Goal: Check status: Check status

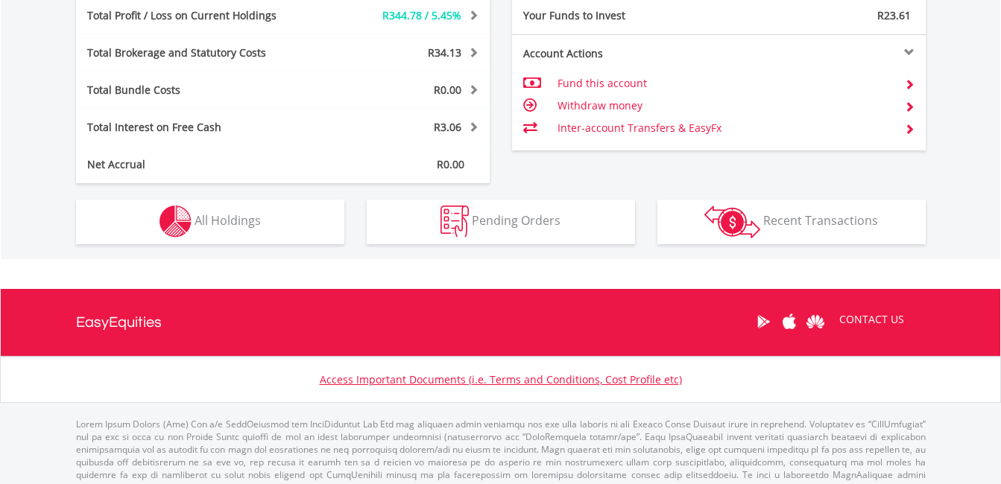
scroll to position [806, 0]
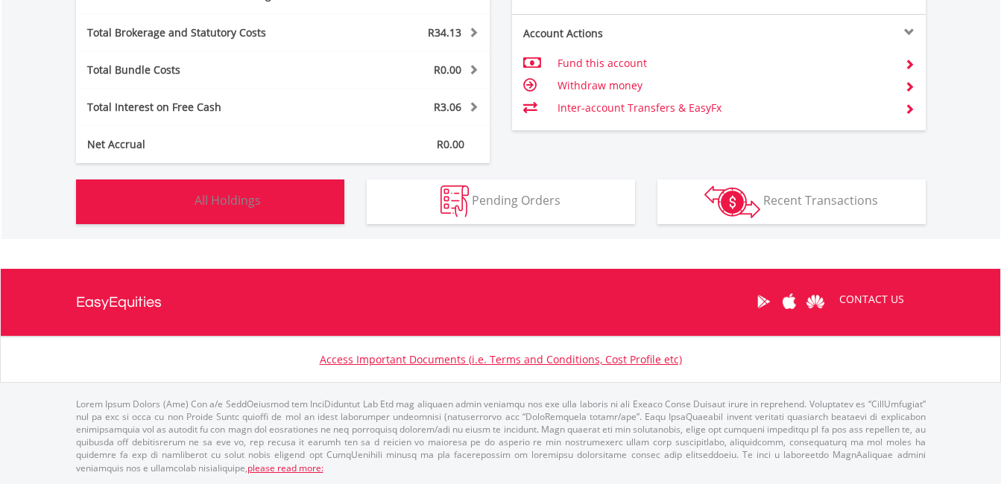
click at [243, 197] on span "All Holdings" at bounding box center [227, 200] width 66 height 16
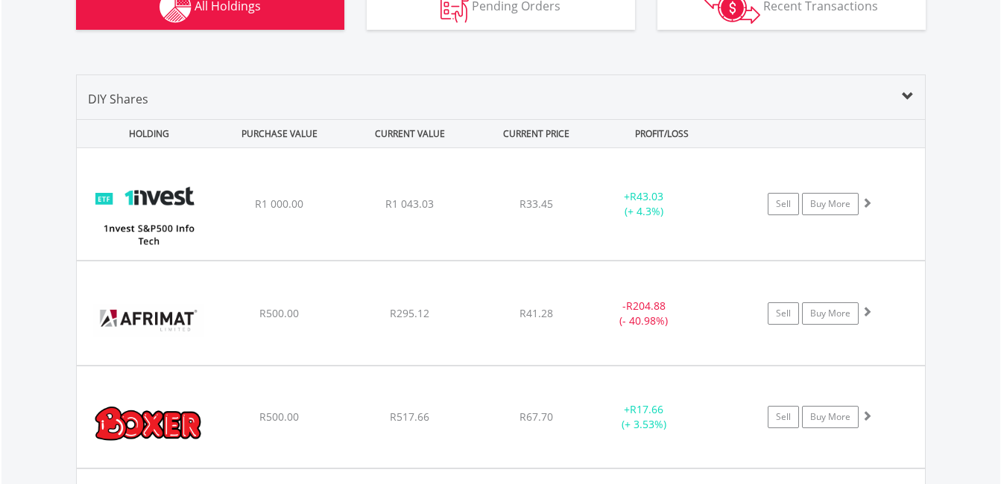
scroll to position [926, 0]
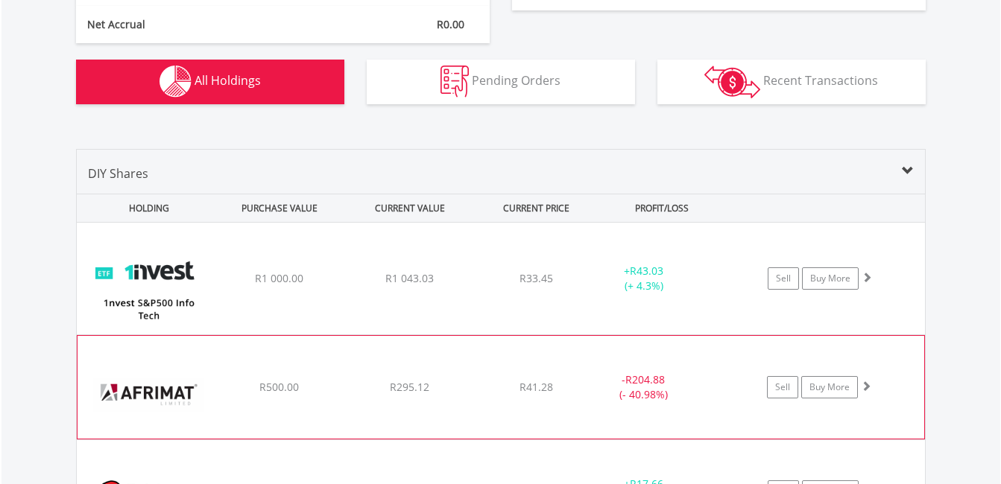
click at [108, 383] on img at bounding box center [149, 395] width 128 height 80
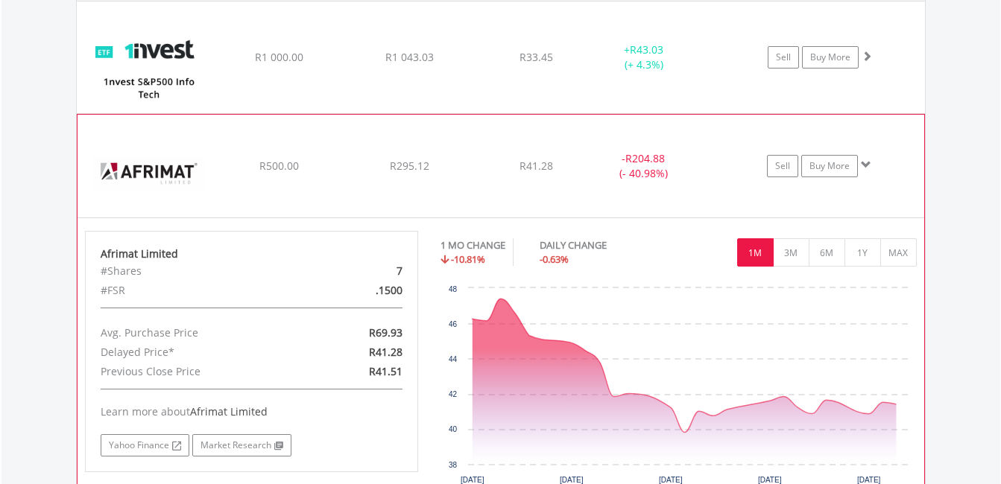
scroll to position [1150, 0]
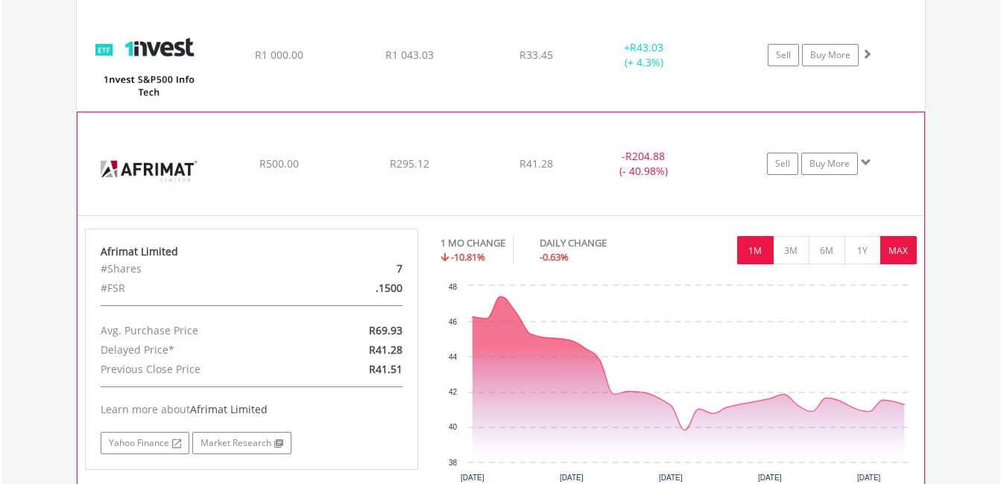
click at [882, 253] on button "MAX" at bounding box center [898, 250] width 37 height 28
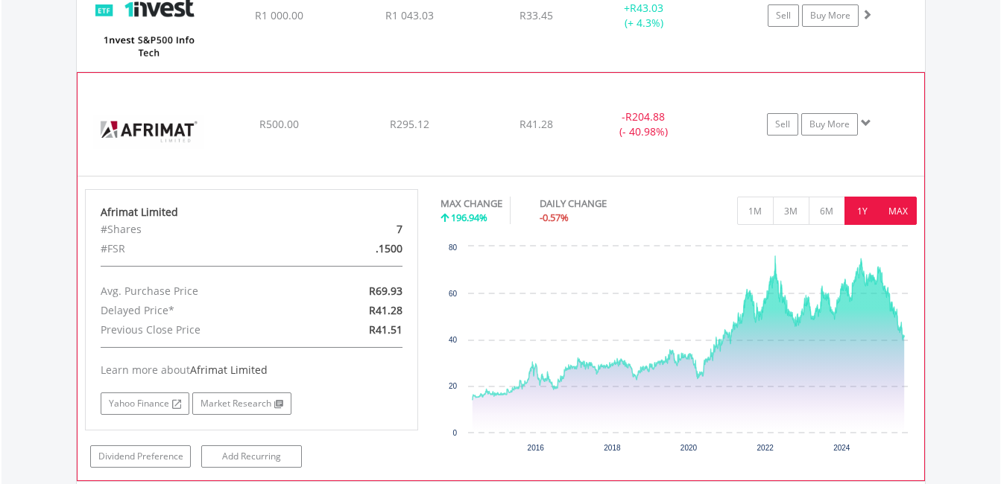
scroll to position [1299, 0]
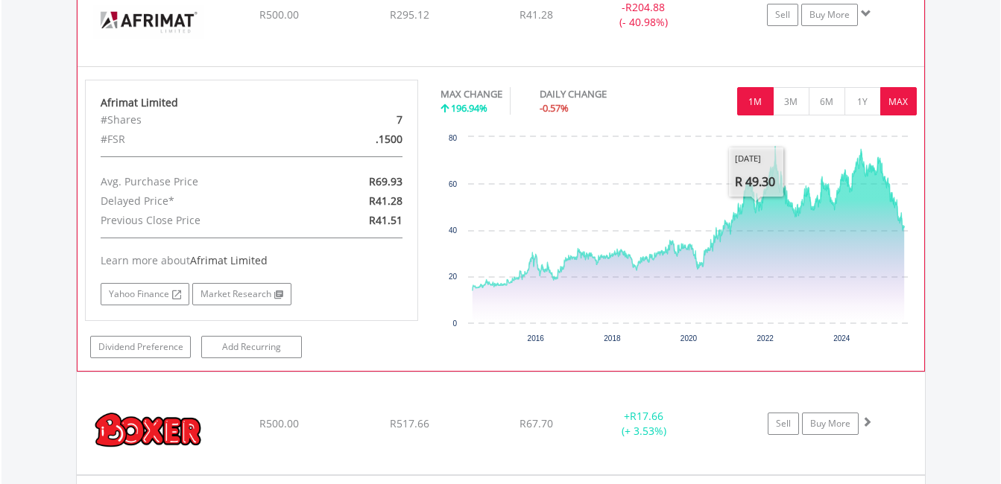
click at [754, 106] on button "1M" at bounding box center [755, 101] width 37 height 28
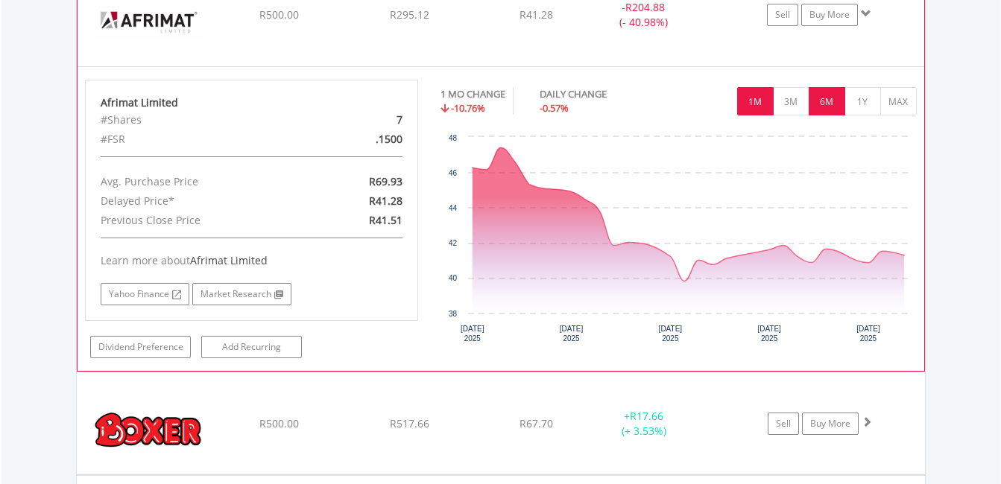
click at [816, 102] on button "6M" at bounding box center [826, 101] width 37 height 28
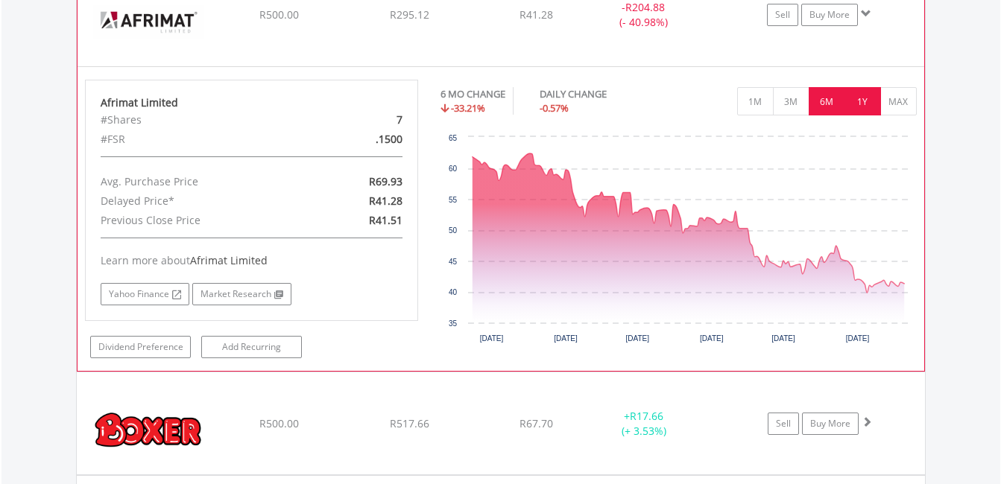
click at [854, 99] on button "1Y" at bounding box center [862, 101] width 37 height 28
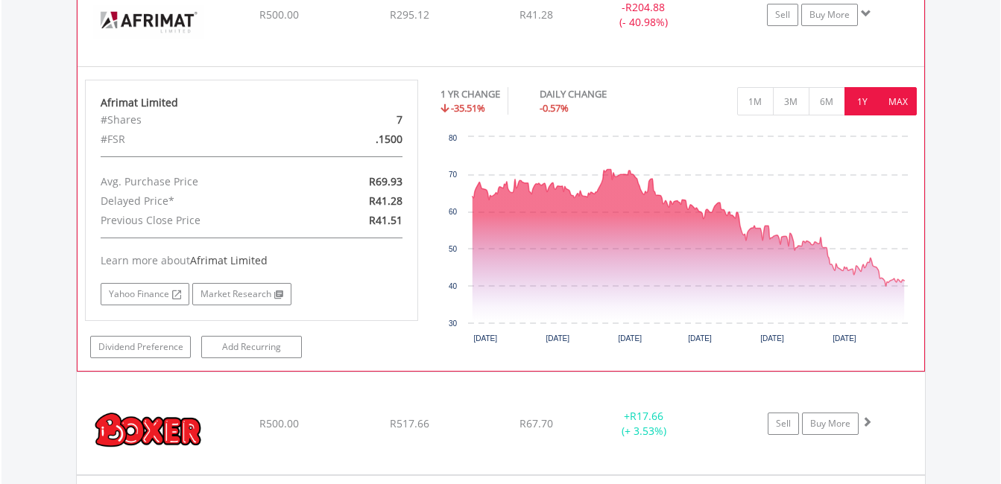
click at [893, 101] on button "MAX" at bounding box center [898, 101] width 37 height 28
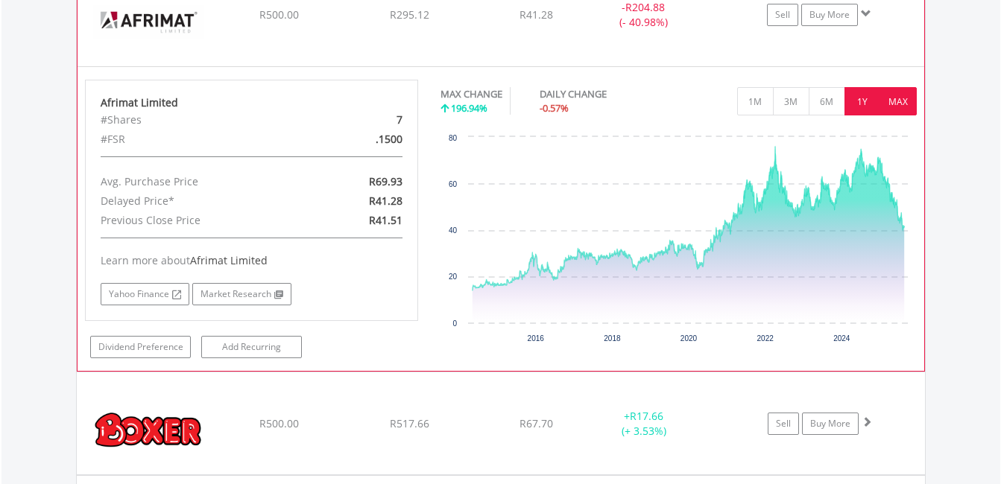
click at [849, 102] on button "1Y" at bounding box center [862, 101] width 37 height 28
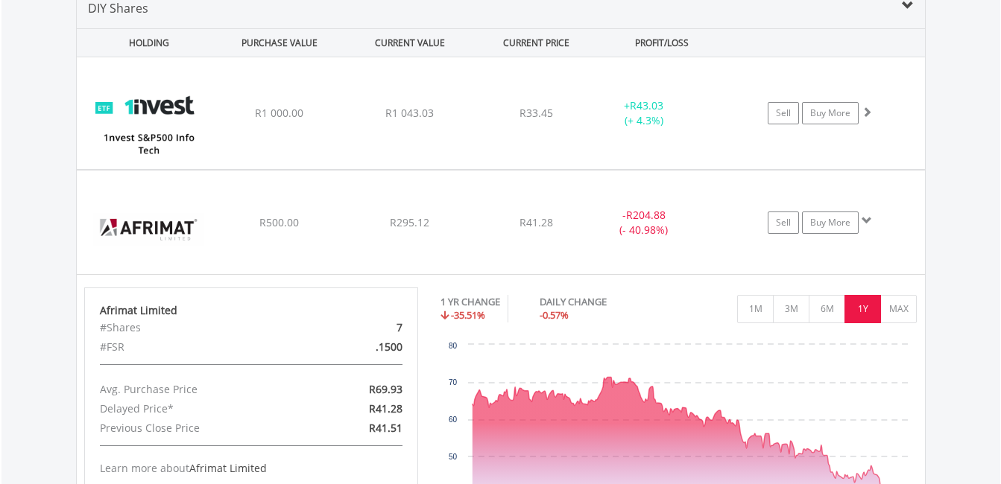
scroll to position [1118, 0]
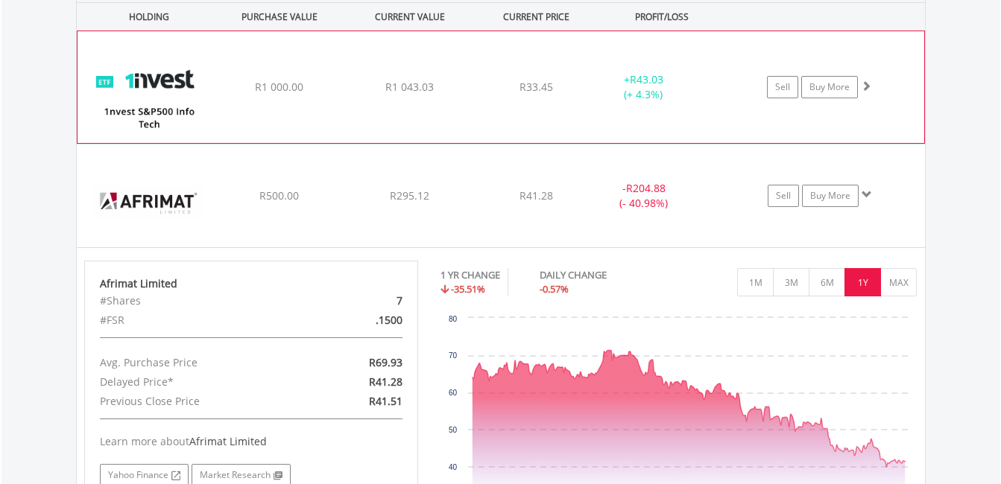
click at [597, 107] on div "﻿ 1nvest S&P500 Info Tech Index Feeder ETF R1 000.00 R1 043.03 R33.45 + R43.03 …" at bounding box center [500, 87] width 846 height 112
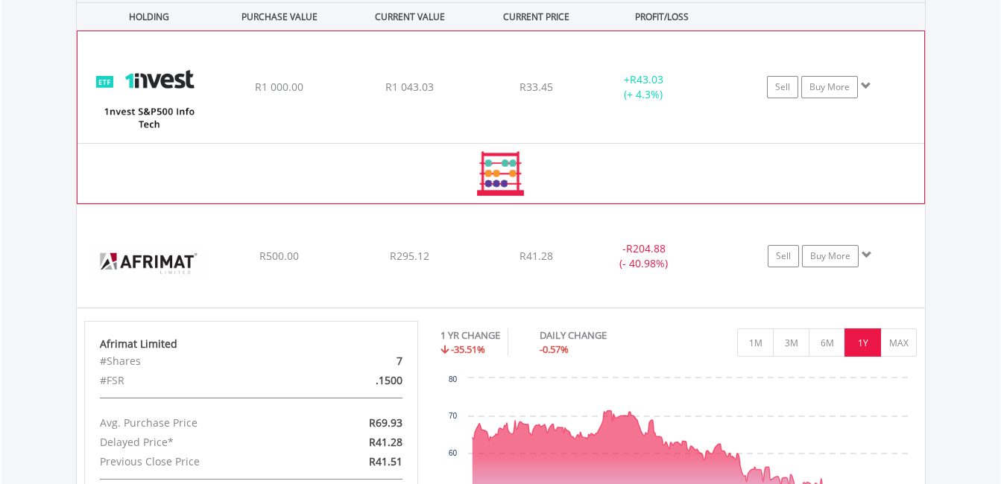
click at [597, 107] on div "﻿ 1nvest S&P500 Info Tech Index Feeder ETF R1 000.00 R1 043.03 R33.45 + R43.03 …" at bounding box center [500, 87] width 846 height 112
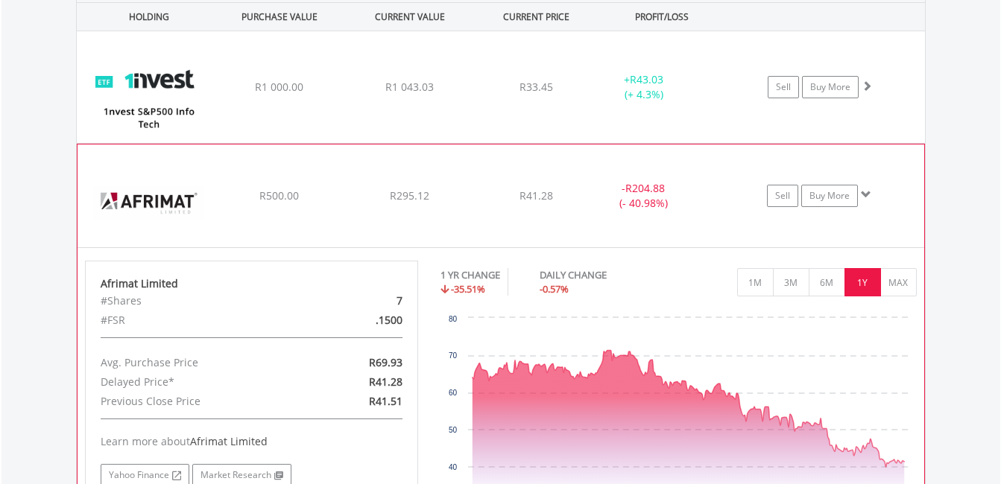
click at [596, 190] on div "- R204.88 (- 40.98%)" at bounding box center [643, 196] width 112 height 30
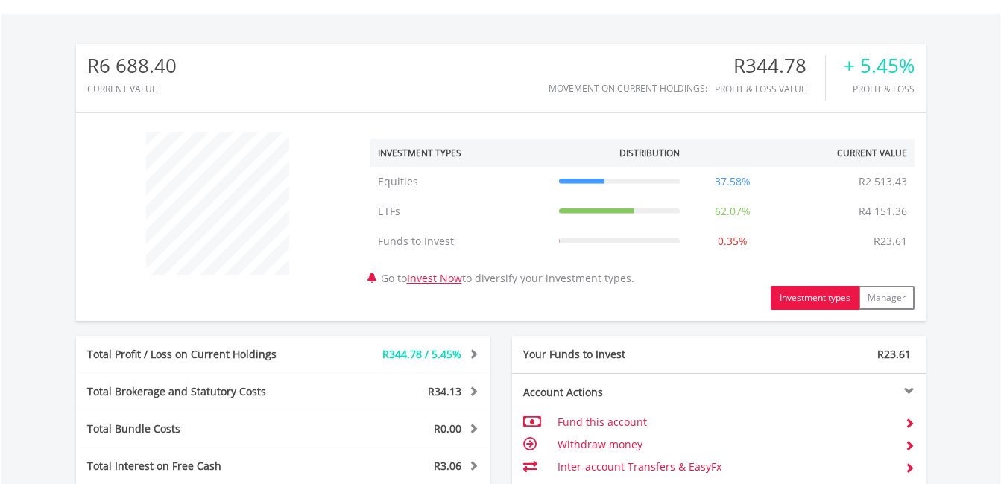
scroll to position [75, 0]
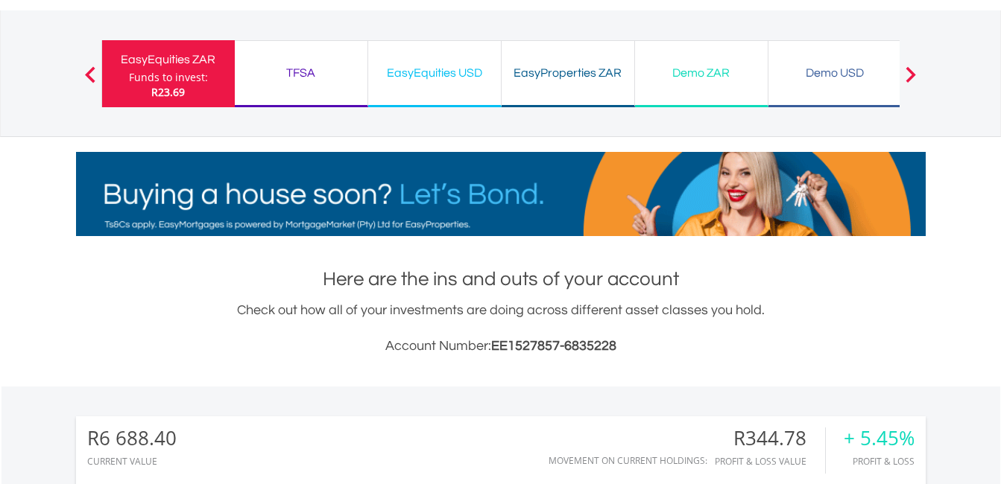
click at [425, 72] on div "EasyEquities USD" at bounding box center [434, 73] width 115 height 21
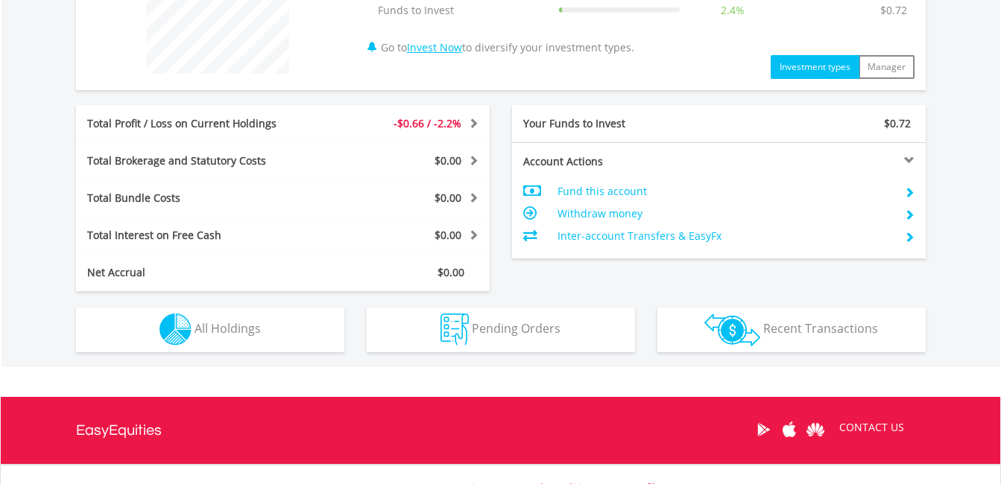
scroll to position [745, 0]
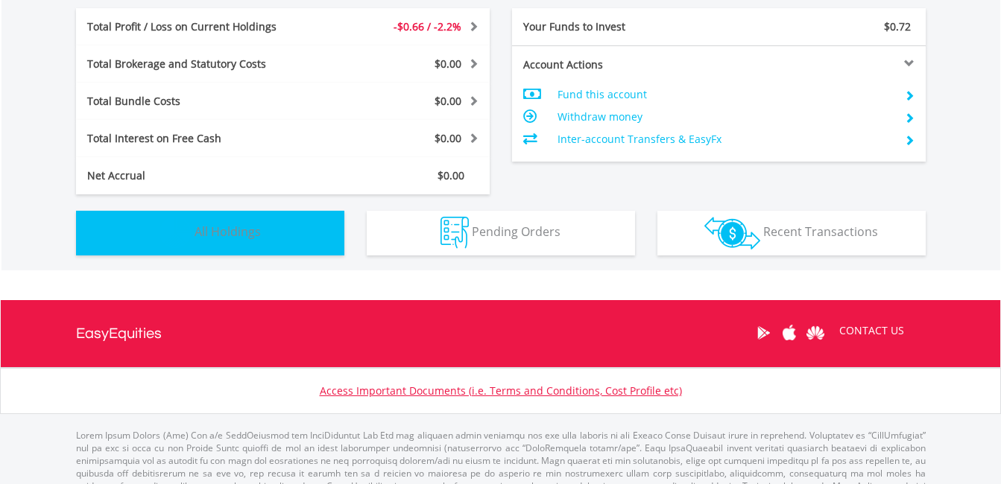
click at [186, 240] on img "button" at bounding box center [175, 233] width 32 height 32
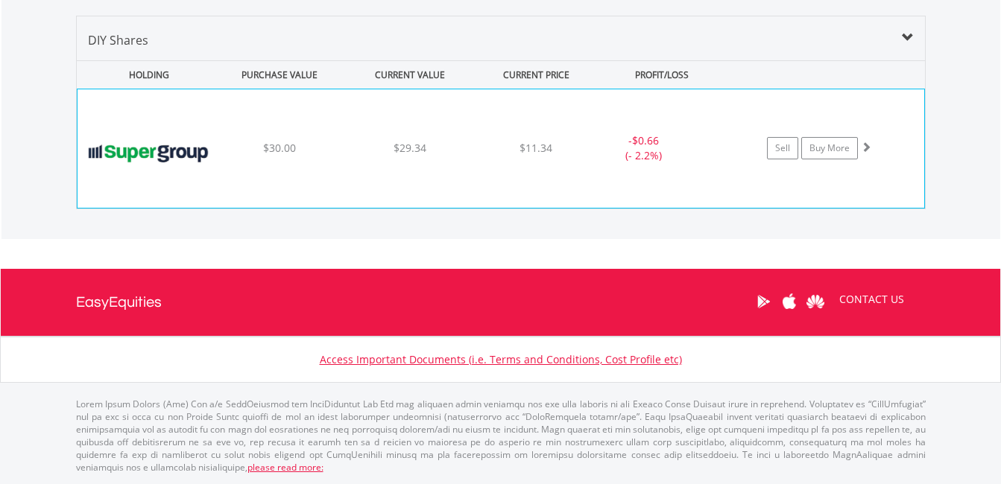
scroll to position [1029, 0]
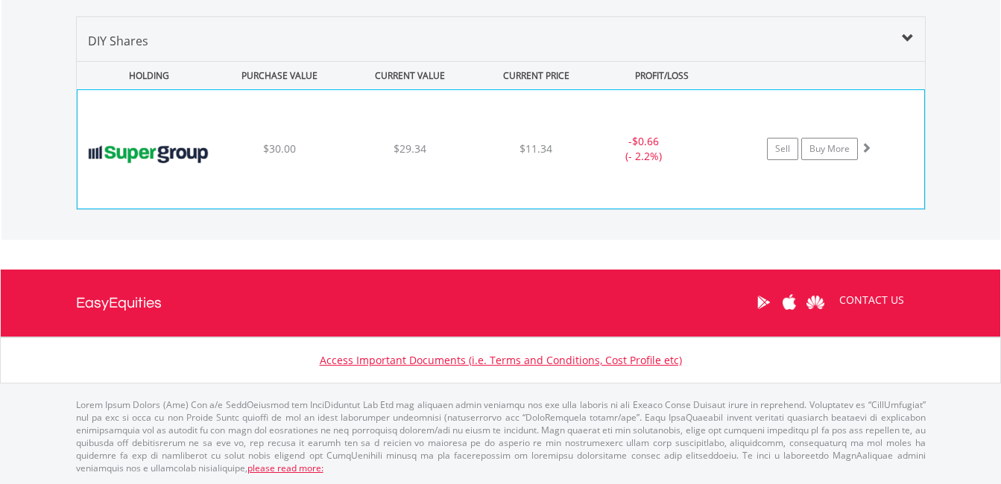
click at [380, 139] on div "﻿ Super Group SGHC Ltd $30.00 $29.34 $11.34 - $0.66 (- 2.2%) Sell Buy More" at bounding box center [500, 149] width 846 height 118
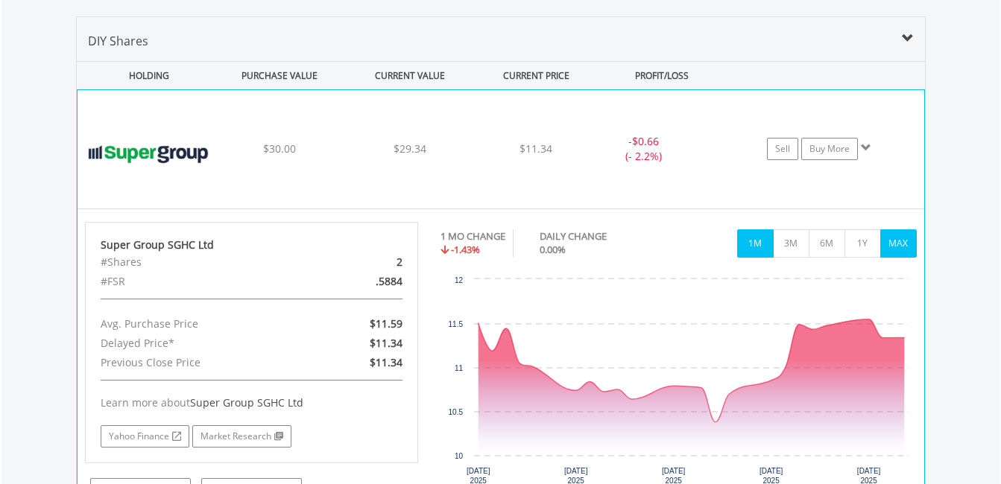
click at [901, 247] on button "MAX" at bounding box center [898, 244] width 37 height 28
